Goal: Find specific page/section: Find specific page/section

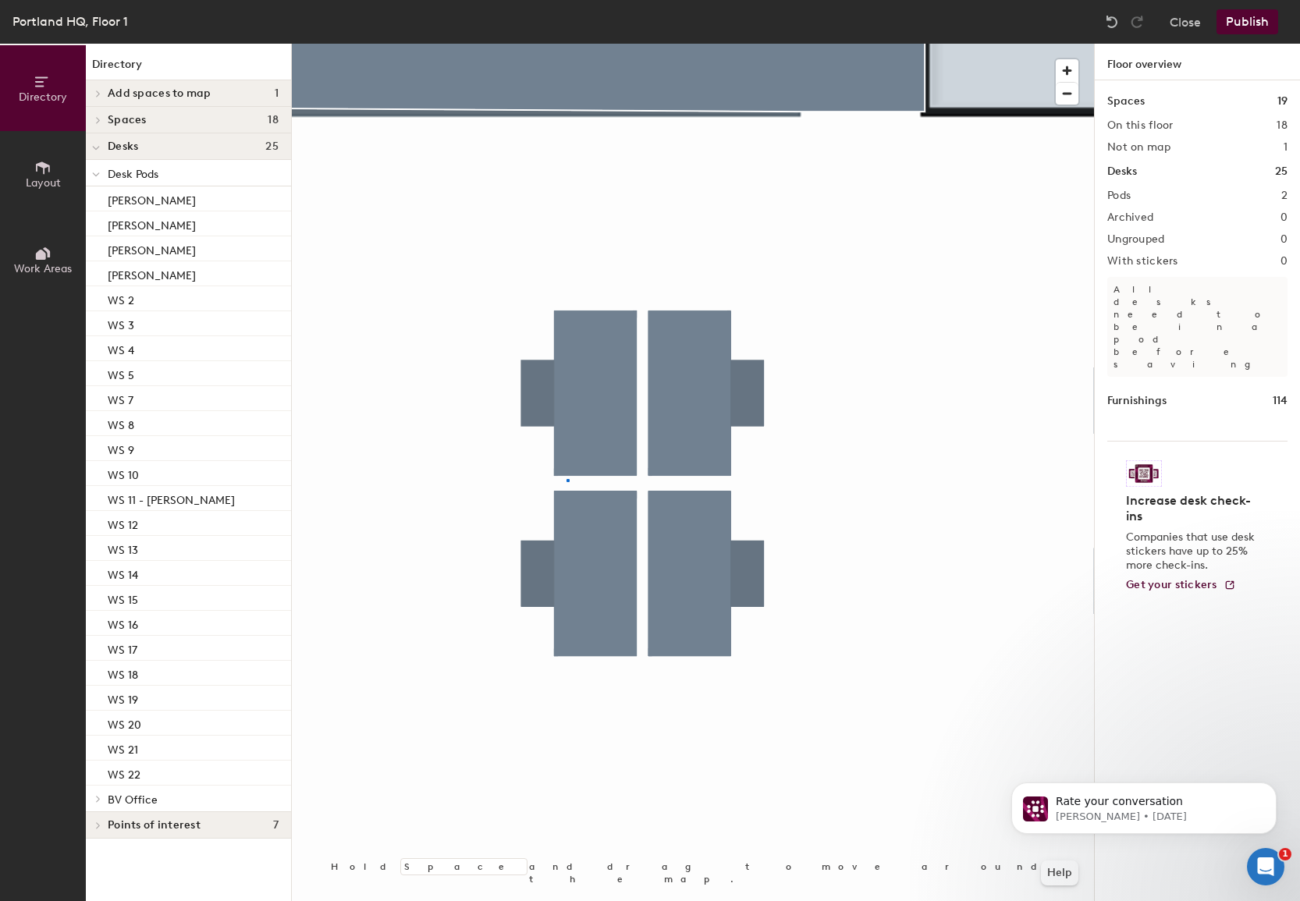
click at [566, 44] on div at bounding box center [693, 44] width 802 height 0
click at [557, 44] on div at bounding box center [693, 44] width 802 height 0
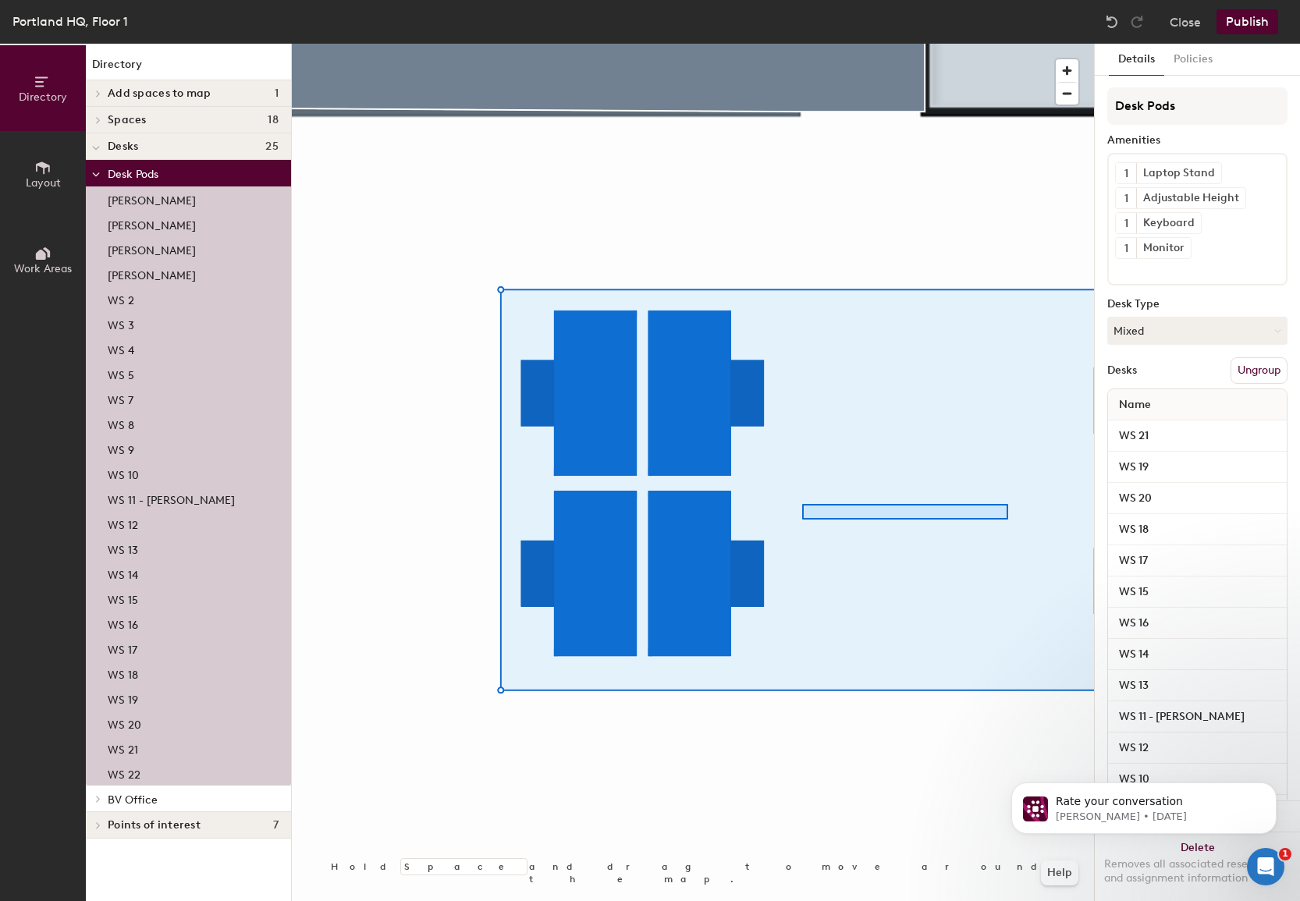
click at [800, 44] on div at bounding box center [693, 44] width 802 height 0
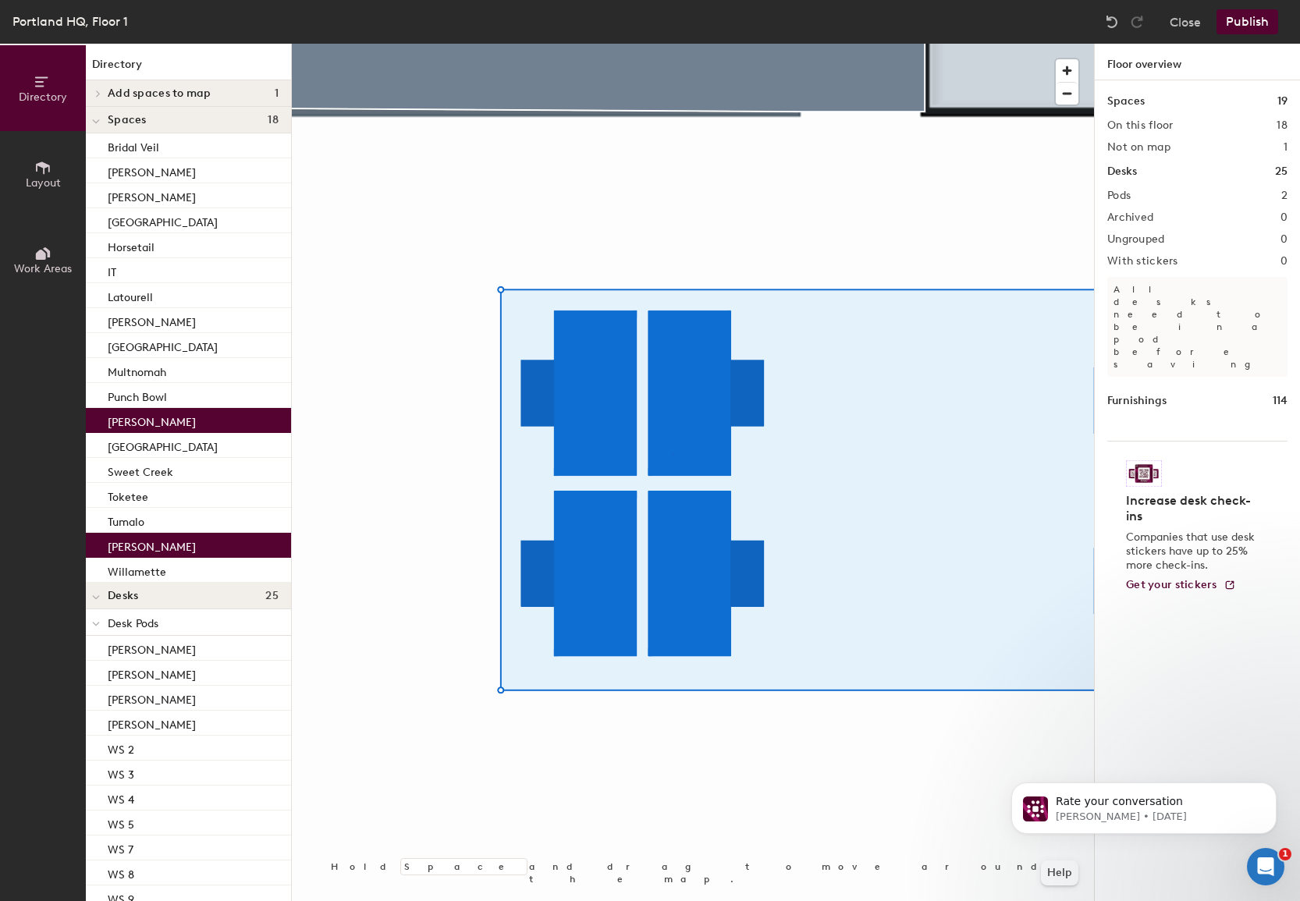
click at [672, 44] on div at bounding box center [693, 44] width 802 height 0
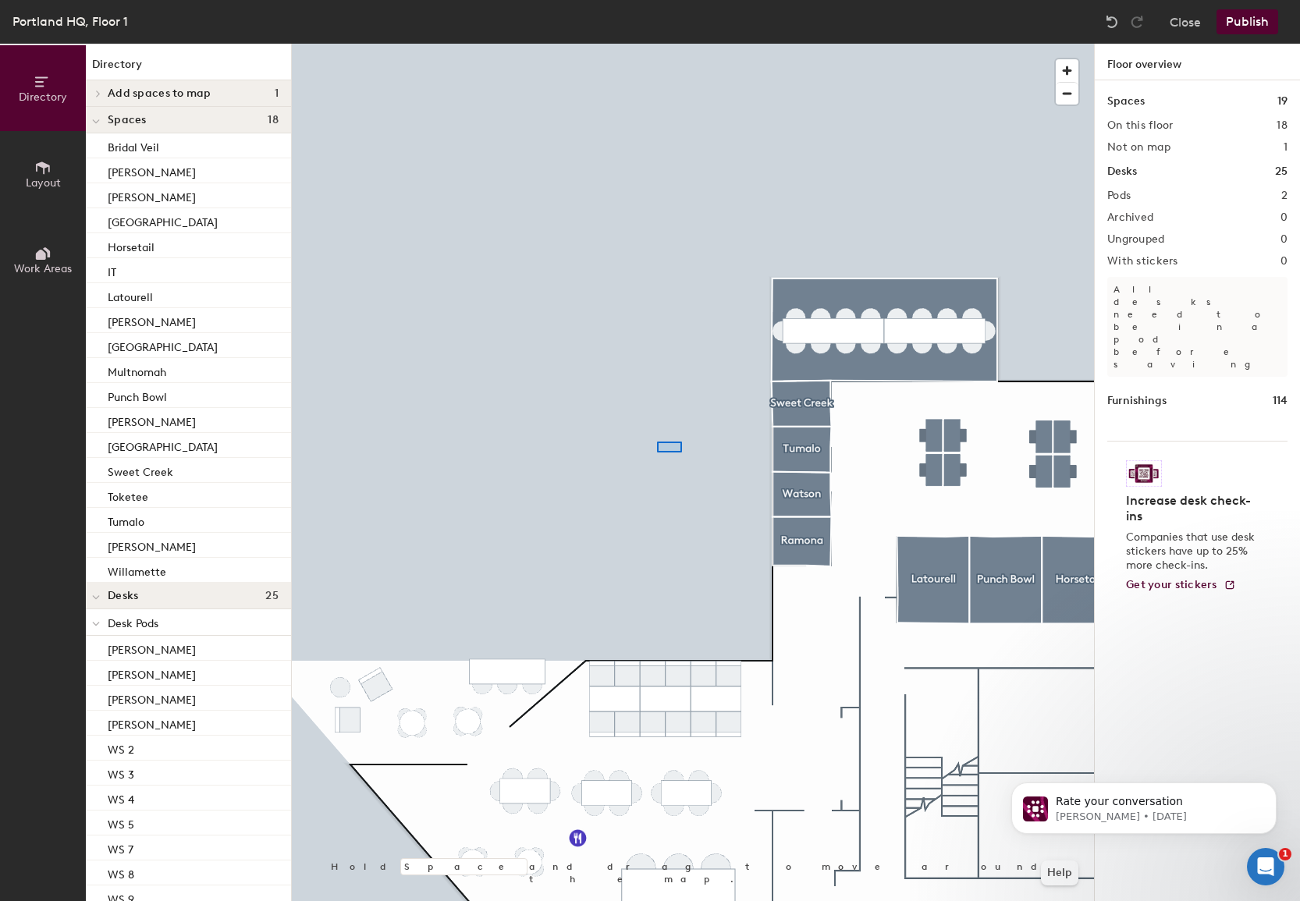
click at [464, 44] on div at bounding box center [693, 44] width 802 height 0
click at [642, 44] on div at bounding box center [693, 44] width 802 height 0
click at [557, 44] on div at bounding box center [693, 44] width 802 height 0
click at [557, 350] on div at bounding box center [618, 378] width 122 height 59
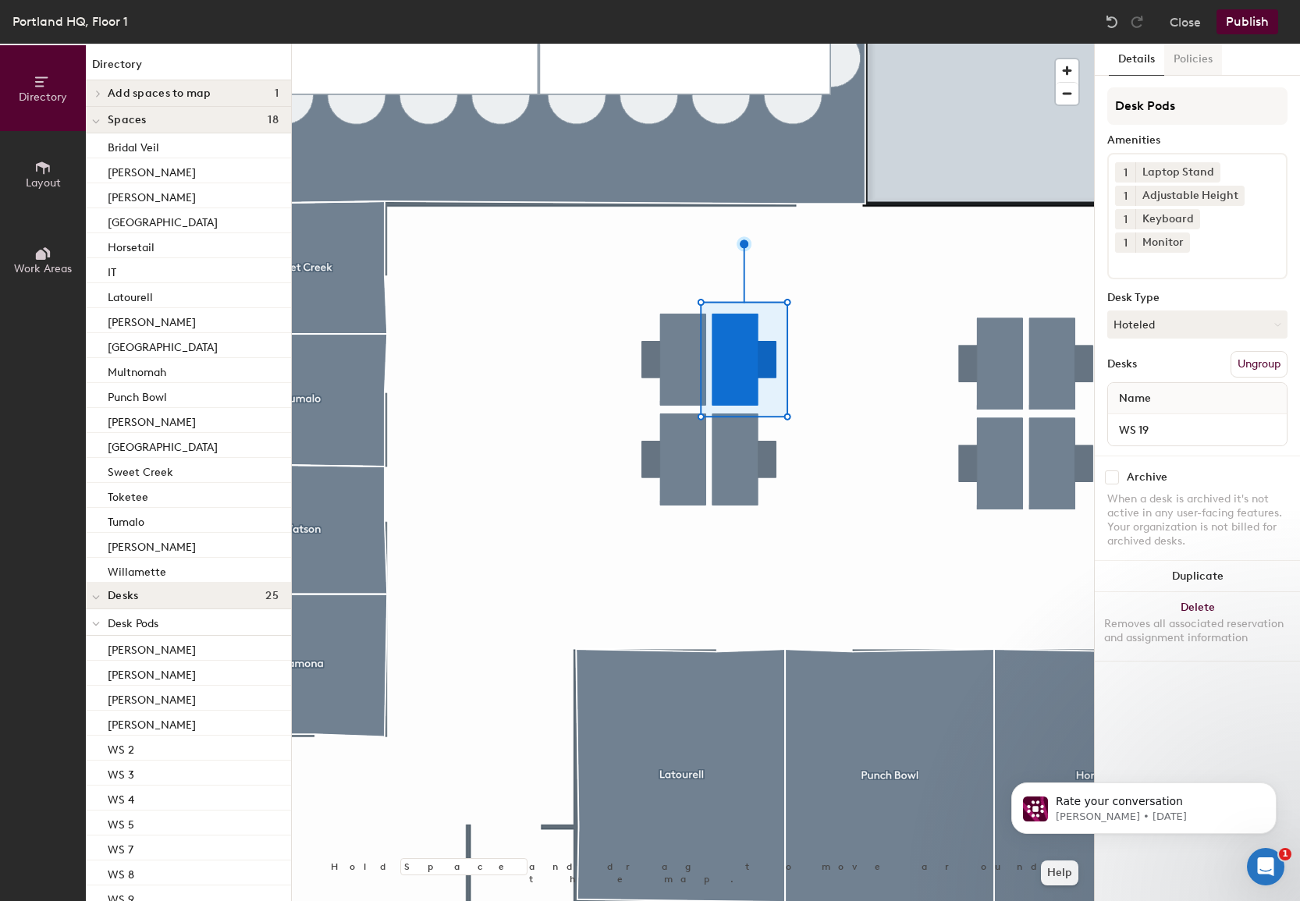
click at [1191, 61] on button "Policies" at bounding box center [1193, 60] width 58 height 32
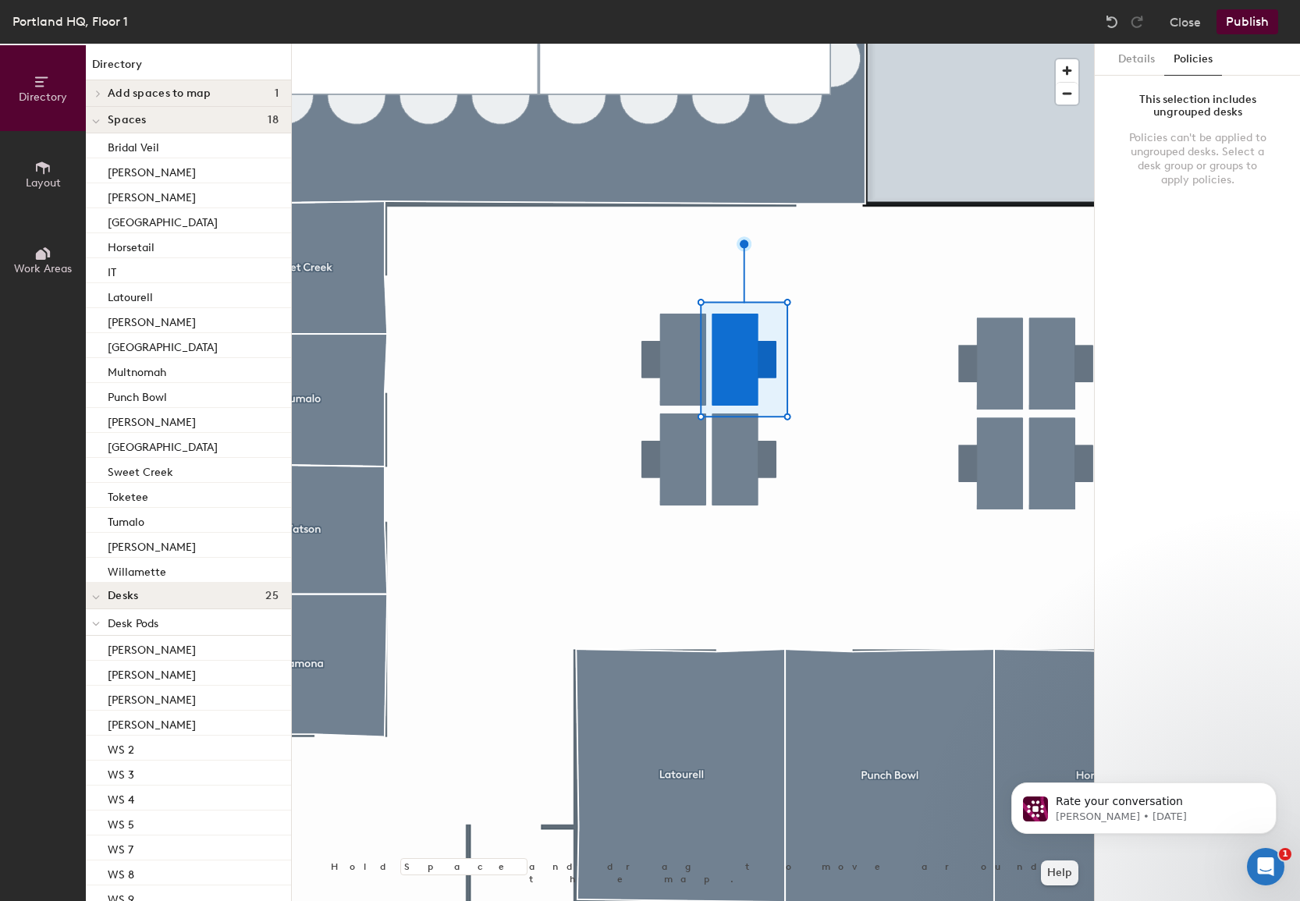
click at [822, 44] on div at bounding box center [693, 44] width 802 height 0
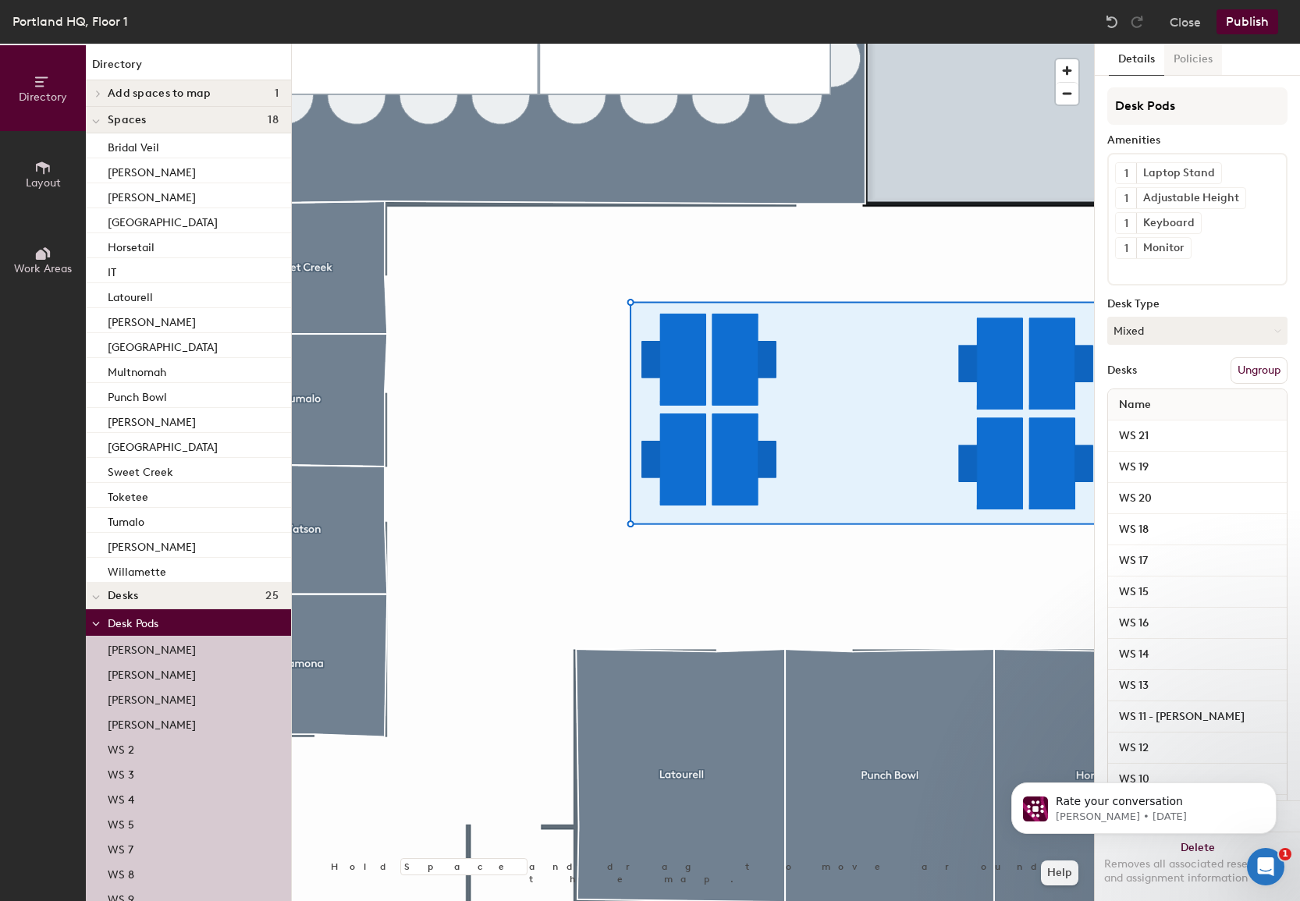
click at [1189, 57] on button "Policies" at bounding box center [1193, 60] width 58 height 32
